Goal: Task Accomplishment & Management: Use online tool/utility

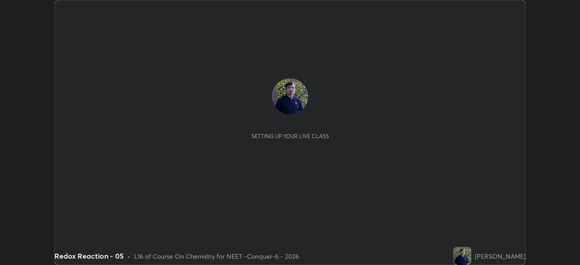
scroll to position [265, 580]
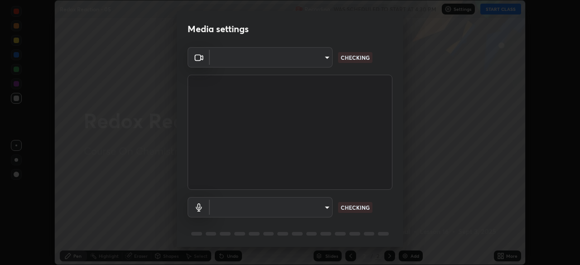
click at [329, 63] on body "Erase all Redox Reaction - 05 Recording WAS SCHEDULED TO START AT 4:30 PM Setti…" at bounding box center [290, 132] width 580 height 265
click at [320, 62] on div at bounding box center [290, 132] width 580 height 265
type input "ad23c5e1eec40c929e15baf649206283bee037f2ec2e6fc856d192bb2adaae55"
type input "bacd120e2728bcaa93de399d5b14713bfd4da43ca453c7f8d7901db11a0ced92"
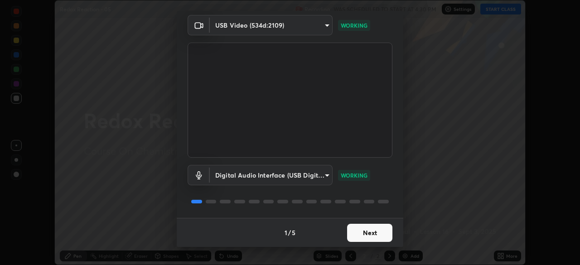
click at [372, 232] on button "Next" at bounding box center [369, 233] width 45 height 18
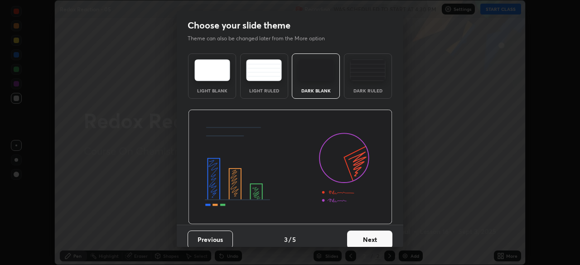
click at [385, 237] on button "Next" at bounding box center [369, 240] width 45 height 18
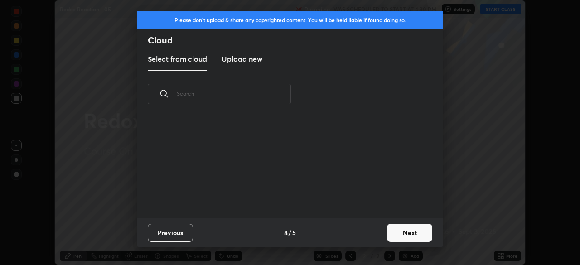
click at [391, 237] on button "Next" at bounding box center [409, 233] width 45 height 18
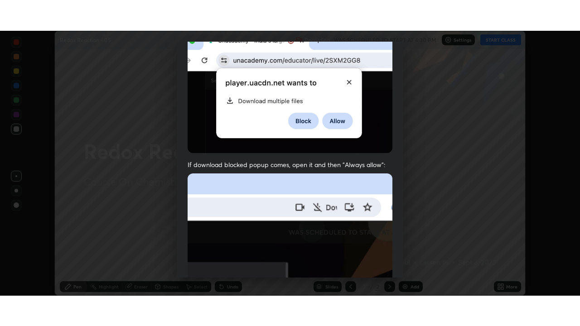
scroll to position [217, 0]
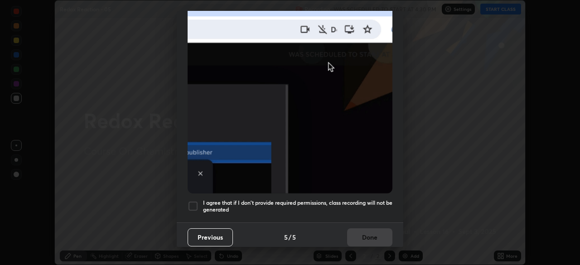
click at [198, 203] on div "I agree that if I don't provide required permissions, class recording will not …" at bounding box center [290, 206] width 205 height 11
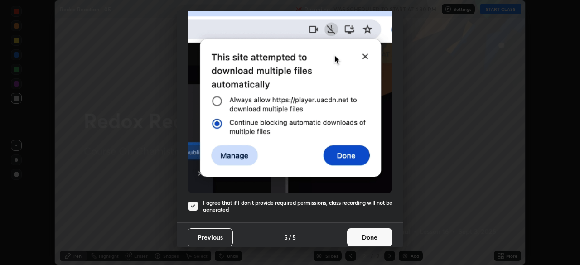
click at [362, 232] on button "Done" at bounding box center [369, 237] width 45 height 18
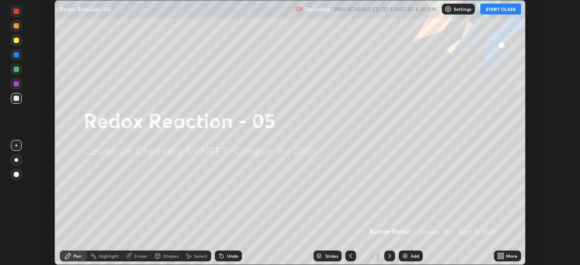
click at [502, 254] on icon at bounding box center [502, 254] width 2 height 2
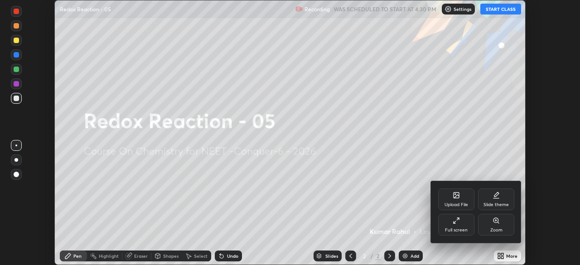
click at [454, 228] on div "Full screen" at bounding box center [456, 230] width 23 height 5
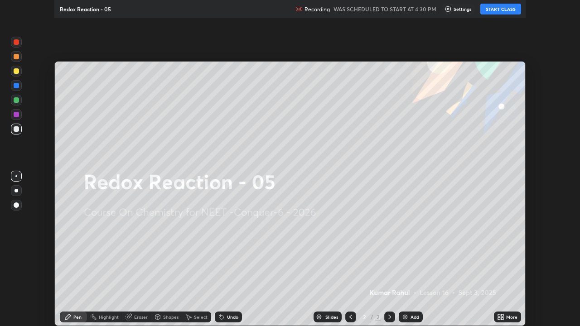
scroll to position [326, 580]
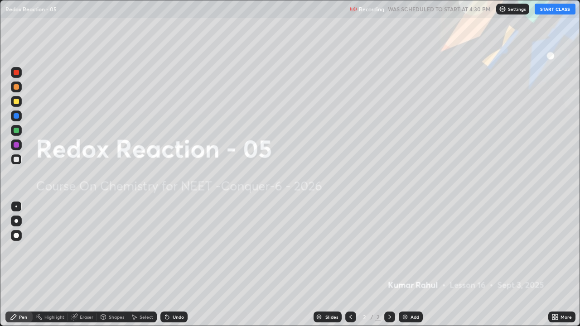
click at [411, 265] on div "Add" at bounding box center [415, 317] width 9 height 5
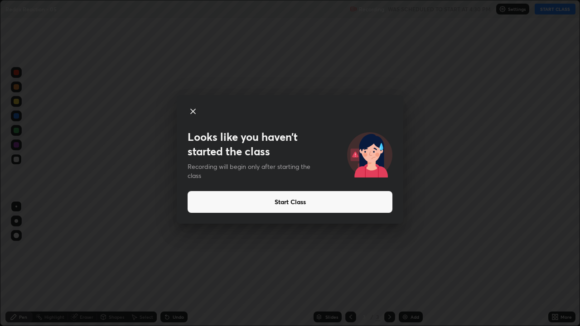
click at [302, 202] on button "Start Class" at bounding box center [290, 202] width 205 height 22
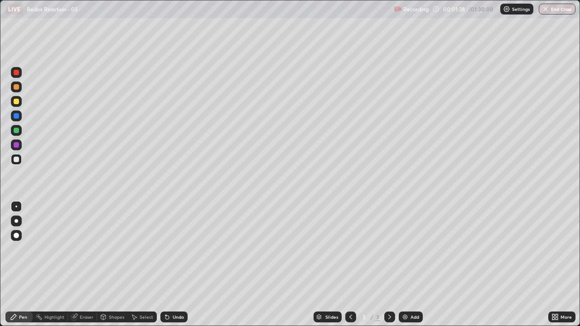
click at [18, 160] on div at bounding box center [16, 159] width 5 height 5
click at [18, 222] on div at bounding box center [16, 221] width 11 height 11
click at [90, 265] on div "Eraser" at bounding box center [87, 317] width 14 height 5
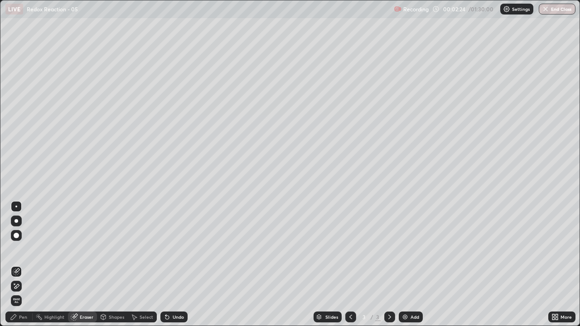
click at [24, 265] on div "Pen" at bounding box center [23, 317] width 8 height 5
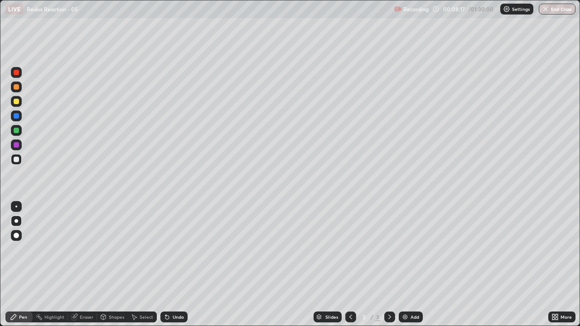
click at [387, 265] on icon at bounding box center [389, 317] width 7 height 7
click at [411, 265] on div "Add" at bounding box center [415, 317] width 9 height 5
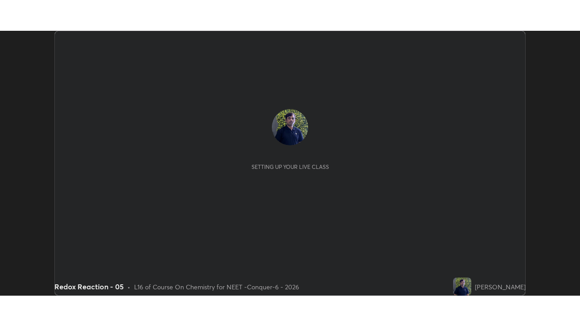
scroll to position [265, 580]
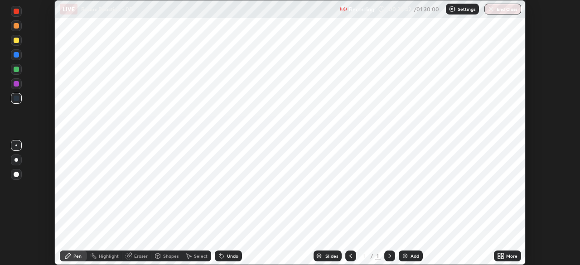
click at [510, 257] on div "More" at bounding box center [511, 256] width 11 height 5
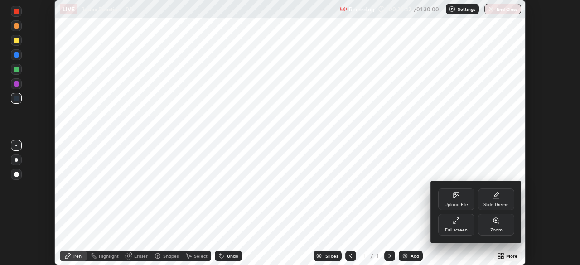
click at [454, 235] on div "Full screen" at bounding box center [456, 225] width 36 height 22
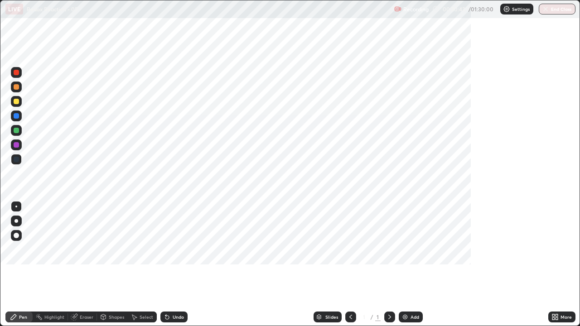
scroll to position [326, 580]
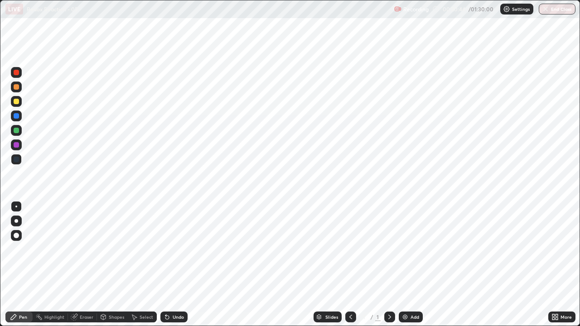
click at [505, 10] on img at bounding box center [506, 8] width 7 height 7
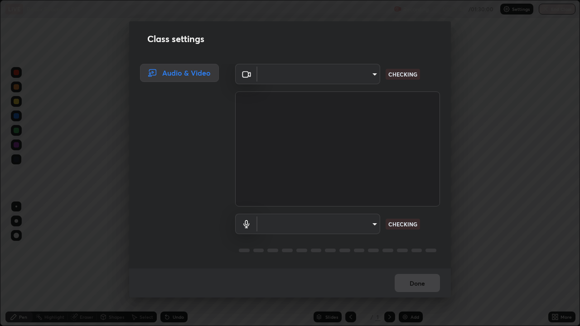
click at [353, 79] on body "Erase all LIVE Redox Reaction - 05 Recording 00:20:44 / 01:30:00 Settings End C…" at bounding box center [290, 163] width 580 height 326
click at [348, 75] on div at bounding box center [290, 163] width 580 height 326
type input "ad23c5e1eec40c929e15baf649206283bee037f2ec2e6fc856d192bb2adaae55"
type input "bacd120e2728bcaa93de399d5b14713bfd4da43ca453c7f8d7901db11a0ced92"
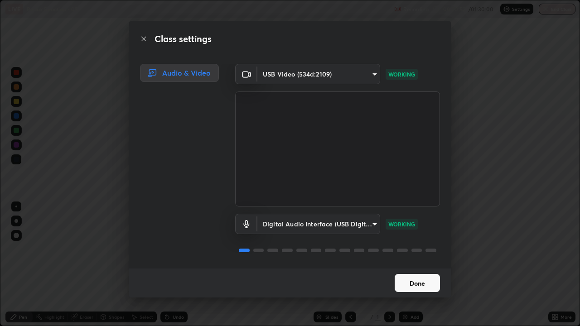
click at [421, 265] on button "Done" at bounding box center [417, 283] width 45 height 18
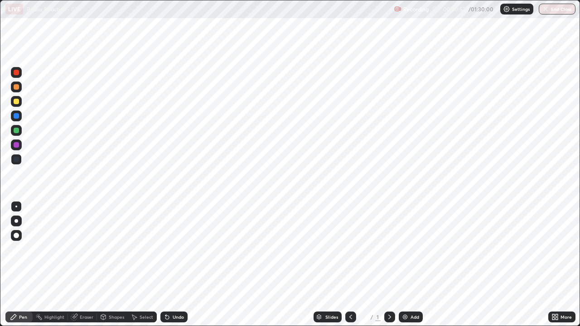
click at [407, 265] on div "Add" at bounding box center [411, 317] width 24 height 11
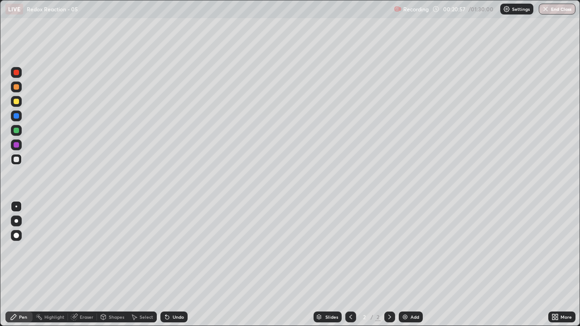
click at [393, 265] on div at bounding box center [389, 317] width 11 height 11
click at [391, 265] on icon at bounding box center [389, 317] width 7 height 7
click at [413, 265] on div "Add" at bounding box center [415, 317] width 9 height 5
click at [392, 265] on icon at bounding box center [389, 317] width 7 height 7
click at [351, 265] on icon at bounding box center [350, 317] width 7 height 7
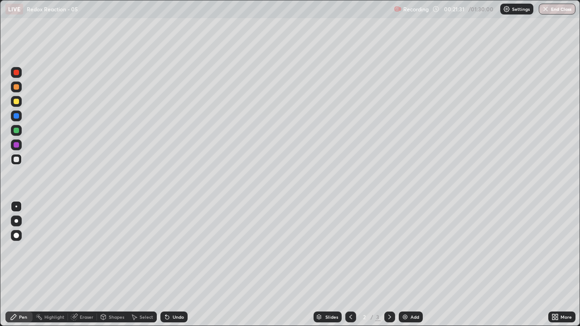
click at [16, 221] on div at bounding box center [17, 221] width 4 height 4
click at [387, 265] on icon at bounding box center [389, 317] width 7 height 7
click at [389, 265] on icon at bounding box center [389, 317] width 7 height 7
click at [413, 265] on div "Add" at bounding box center [415, 317] width 9 height 5
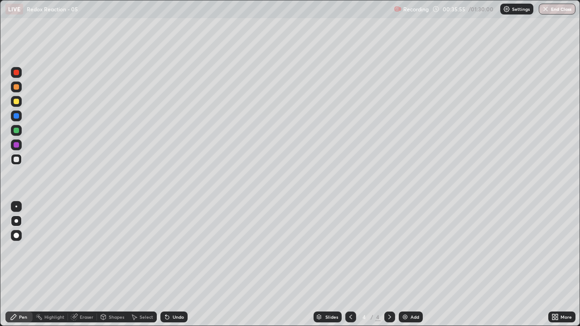
click at [387, 265] on icon at bounding box center [389, 317] width 7 height 7
click at [415, 265] on div "Add" at bounding box center [415, 317] width 9 height 5
click at [89, 265] on div "Eraser" at bounding box center [87, 317] width 14 height 5
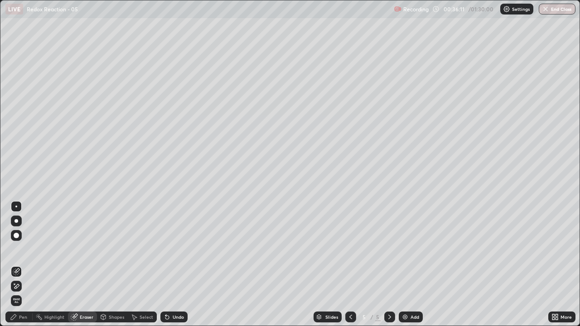
click at [25, 265] on div "Pen" at bounding box center [23, 317] width 8 height 5
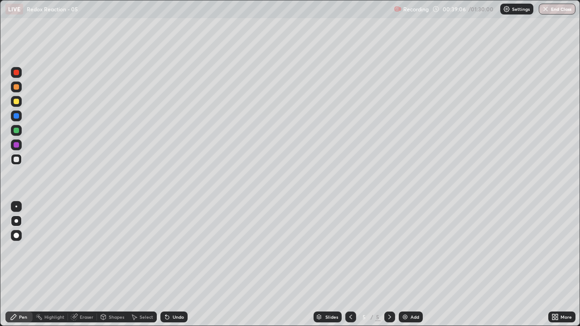
click at [350, 265] on icon at bounding box center [350, 317] width 7 height 7
click at [391, 265] on icon at bounding box center [389, 317] width 7 height 7
click at [411, 265] on div "Add" at bounding box center [415, 317] width 9 height 5
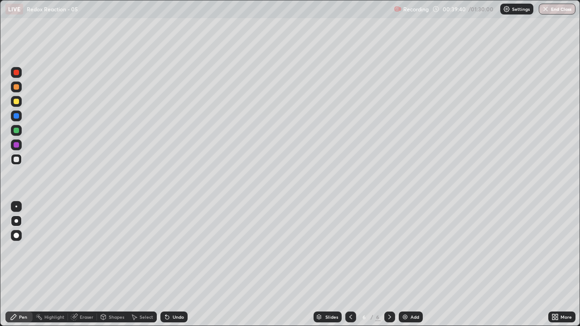
click at [350, 265] on icon at bounding box center [350, 317] width 7 height 7
click at [388, 265] on icon at bounding box center [389, 317] width 7 height 7
click at [389, 265] on icon at bounding box center [389, 317] width 7 height 7
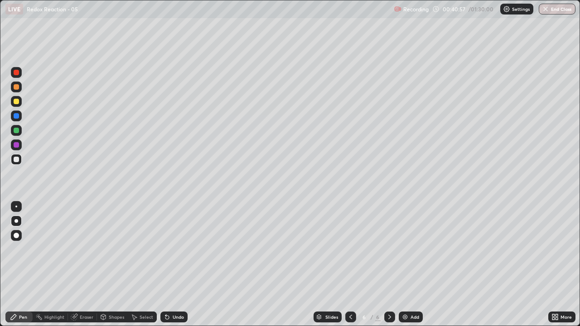
click at [390, 265] on icon at bounding box center [389, 317] width 7 height 7
click at [414, 265] on div "Add" at bounding box center [415, 317] width 9 height 5
click at [349, 265] on icon at bounding box center [350, 317] width 7 height 7
click at [18, 100] on div at bounding box center [16, 101] width 5 height 5
click at [349, 265] on icon at bounding box center [350, 317] width 7 height 7
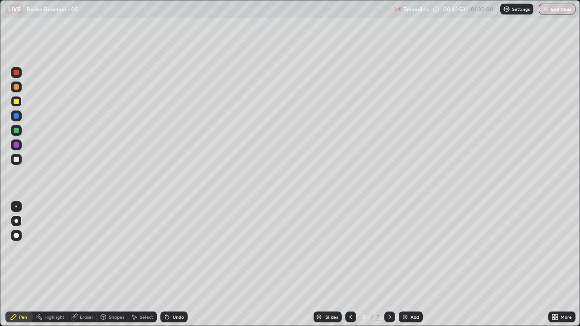
click at [351, 265] on icon at bounding box center [350, 317] width 7 height 7
click at [389, 265] on icon at bounding box center [389, 317] width 7 height 7
click at [390, 265] on icon at bounding box center [389, 317] width 7 height 7
click at [389, 265] on icon at bounding box center [389, 317] width 7 height 7
click at [352, 265] on div at bounding box center [350, 317] width 11 height 11
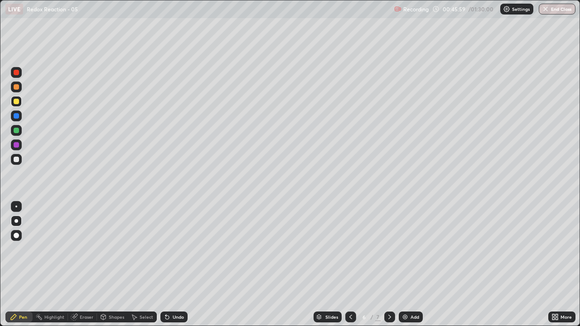
click at [387, 265] on icon at bounding box center [389, 317] width 7 height 7
click at [349, 265] on icon at bounding box center [350, 317] width 7 height 7
click at [391, 265] on div at bounding box center [389, 317] width 11 height 11
click at [389, 265] on icon at bounding box center [389, 317] width 7 height 7
click at [412, 265] on div "Add" at bounding box center [415, 317] width 9 height 5
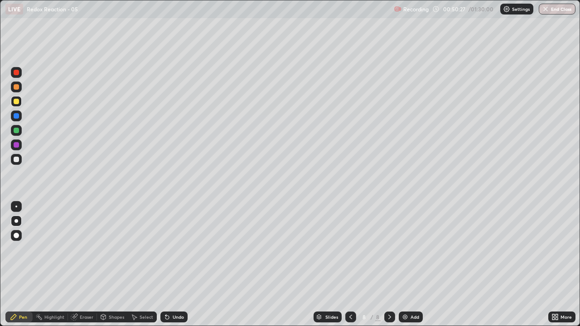
click at [90, 265] on div "Eraser" at bounding box center [87, 317] width 14 height 5
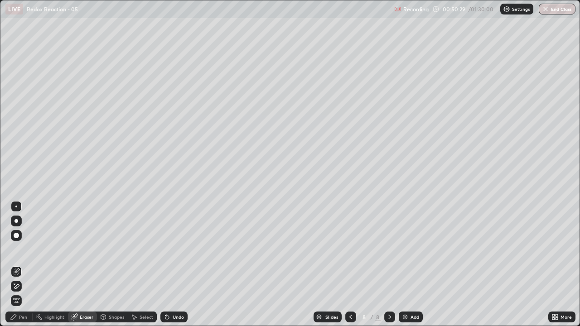
click at [24, 265] on div "Pen" at bounding box center [23, 317] width 8 height 5
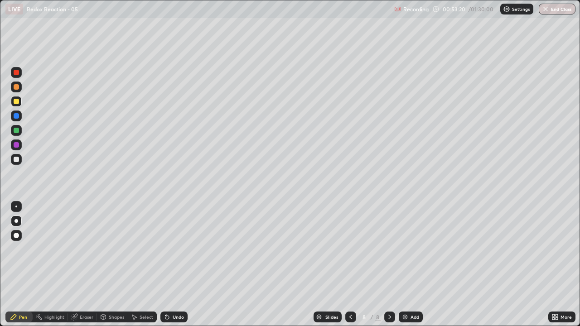
click at [351, 265] on div at bounding box center [350, 317] width 11 height 11
click at [389, 265] on icon at bounding box center [389, 317] width 7 height 7
click at [351, 265] on icon at bounding box center [350, 317] width 7 height 7
click at [390, 265] on icon at bounding box center [389, 317] width 7 height 7
click at [350, 265] on icon at bounding box center [350, 317] width 7 height 7
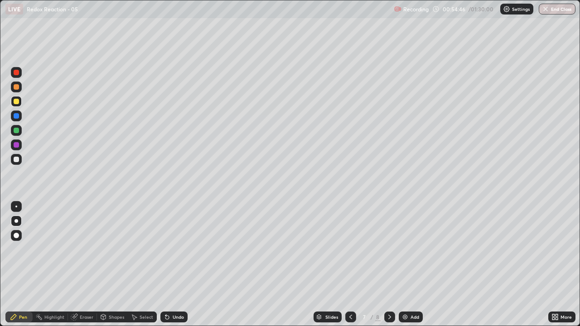
click at [389, 265] on icon at bounding box center [389, 317] width 7 height 7
click at [413, 265] on div "Add" at bounding box center [415, 317] width 9 height 5
click at [389, 265] on icon at bounding box center [389, 317] width 7 height 7
click at [412, 265] on div "Add" at bounding box center [411, 317] width 24 height 11
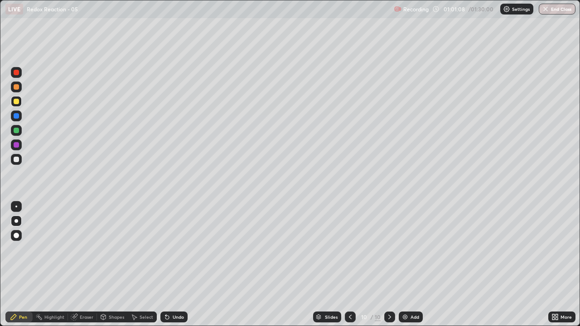
click at [350, 265] on icon at bounding box center [350, 317] width 7 height 7
click at [389, 265] on icon at bounding box center [389, 317] width 7 height 7
click at [350, 265] on icon at bounding box center [350, 317] width 7 height 7
click at [351, 265] on icon at bounding box center [350, 317] width 7 height 7
click at [350, 265] on icon at bounding box center [350, 317] width 7 height 7
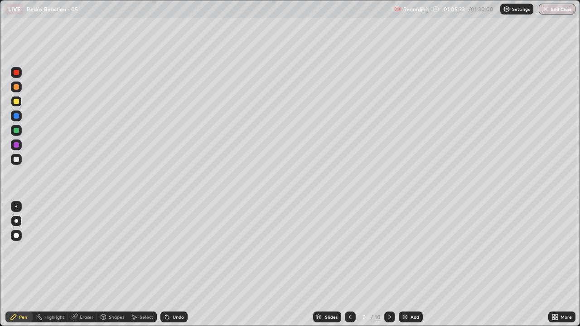
click at [349, 265] on icon at bounding box center [350, 317] width 7 height 7
click at [389, 265] on icon at bounding box center [389, 317] width 7 height 7
click at [388, 265] on icon at bounding box center [389, 317] width 3 height 5
click at [354, 265] on div at bounding box center [350, 317] width 11 height 11
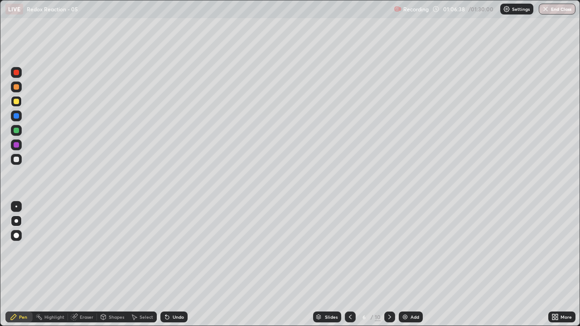
click at [349, 265] on icon at bounding box center [350, 317] width 7 height 7
click at [389, 265] on icon at bounding box center [389, 317] width 7 height 7
click at [393, 265] on div at bounding box center [389, 317] width 11 height 11
click at [353, 265] on icon at bounding box center [350, 317] width 7 height 7
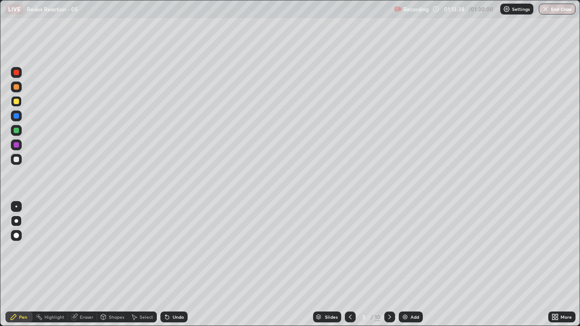
click at [389, 265] on icon at bounding box center [389, 317] width 7 height 7
click at [392, 265] on div at bounding box center [389, 317] width 11 height 11
click at [354, 265] on div at bounding box center [350, 317] width 11 height 11
click at [389, 265] on icon at bounding box center [389, 317] width 7 height 7
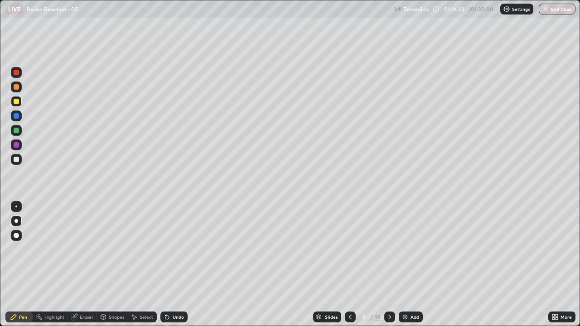
click at [354, 265] on div at bounding box center [350, 317] width 11 height 11
click at [388, 265] on icon at bounding box center [389, 317] width 7 height 7
click at [389, 265] on icon at bounding box center [389, 317] width 7 height 7
click at [555, 10] on button "End Class" at bounding box center [557, 9] width 37 height 11
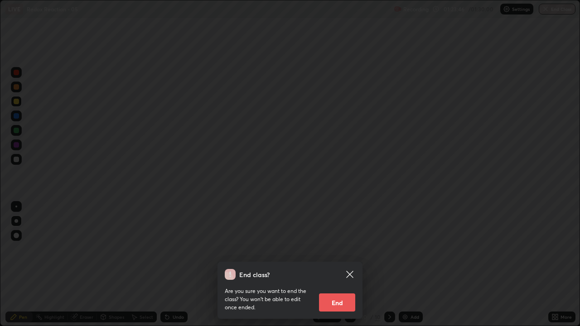
click at [332, 265] on button "End" at bounding box center [337, 303] width 36 height 18
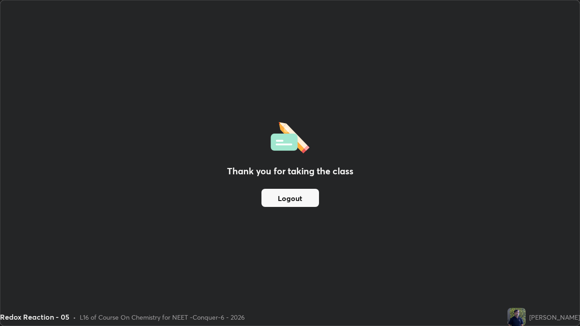
click at [279, 199] on button "Logout" at bounding box center [290, 198] width 58 height 18
